Goal: Information Seeking & Learning: Learn about a topic

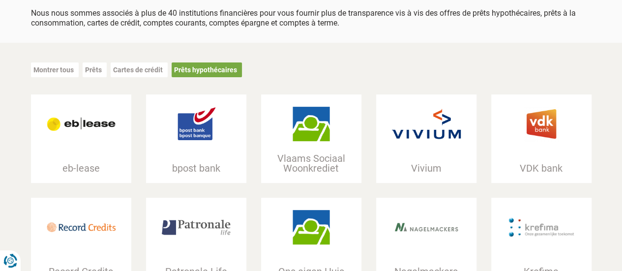
scroll to position [128, 0]
click at [559, 147] on div at bounding box center [541, 124] width 100 height 59
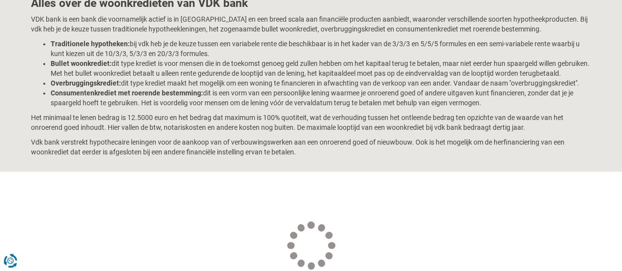
scroll to position [232, 0]
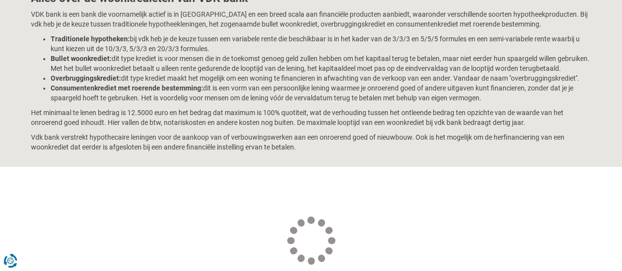
click at [331, 123] on p "Het minimaal te lenen bedrag is 12.5000 euro en het bedrag dat maximum is 100% …" at bounding box center [311, 118] width 560 height 20
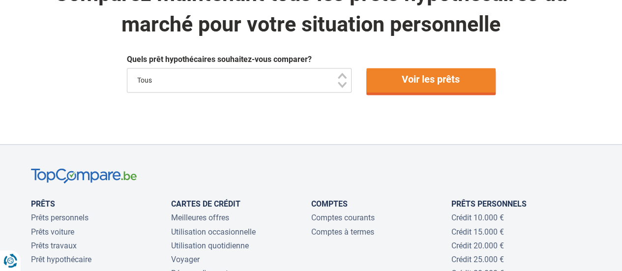
scroll to position [702, 0]
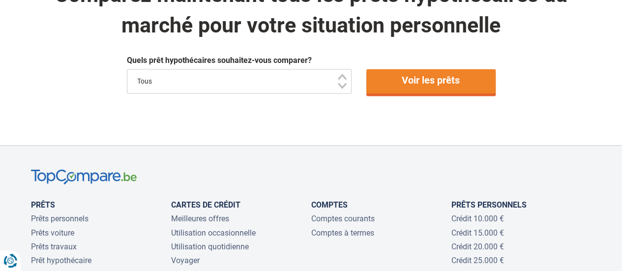
click at [275, 85] on select "Tous" at bounding box center [239, 81] width 225 height 25
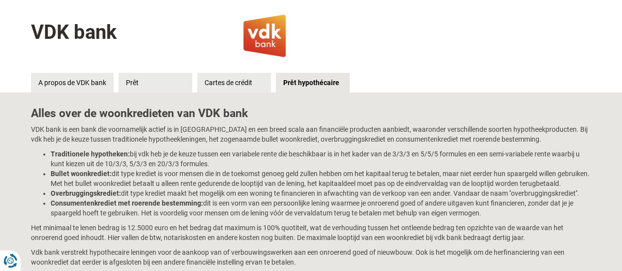
scroll to position [0, 0]
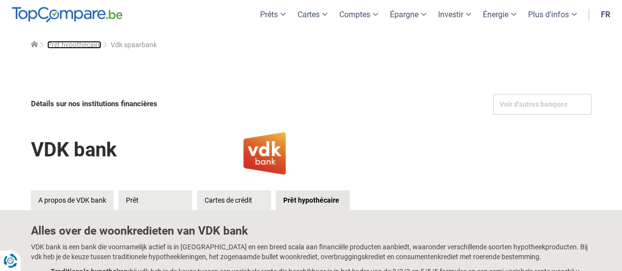
click at [67, 48] on span "Prêt hypothécaire" at bounding box center [74, 45] width 54 height 8
